Goal: Transaction & Acquisition: Download file/media

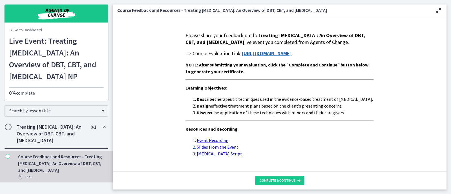
click at [281, 57] on strong "https://forms.gle/v6BNTTJe7hQEpFVi9" at bounding box center [267, 53] width 50 height 6
click at [278, 181] on span "Complete & continue" at bounding box center [278, 180] width 36 height 5
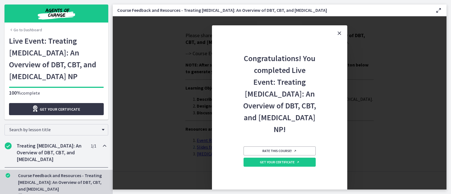
click at [50, 107] on span "Get your certificate" at bounding box center [60, 109] width 40 height 7
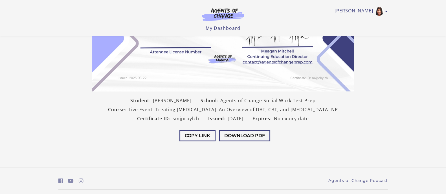
scroll to position [122, 0]
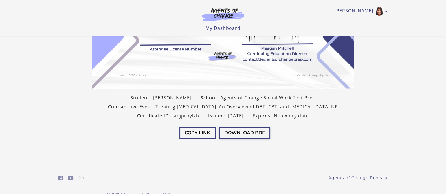
click at [247, 138] on button "Download PDF" at bounding box center [244, 133] width 51 height 12
